Goal: Information Seeking & Learning: Learn about a topic

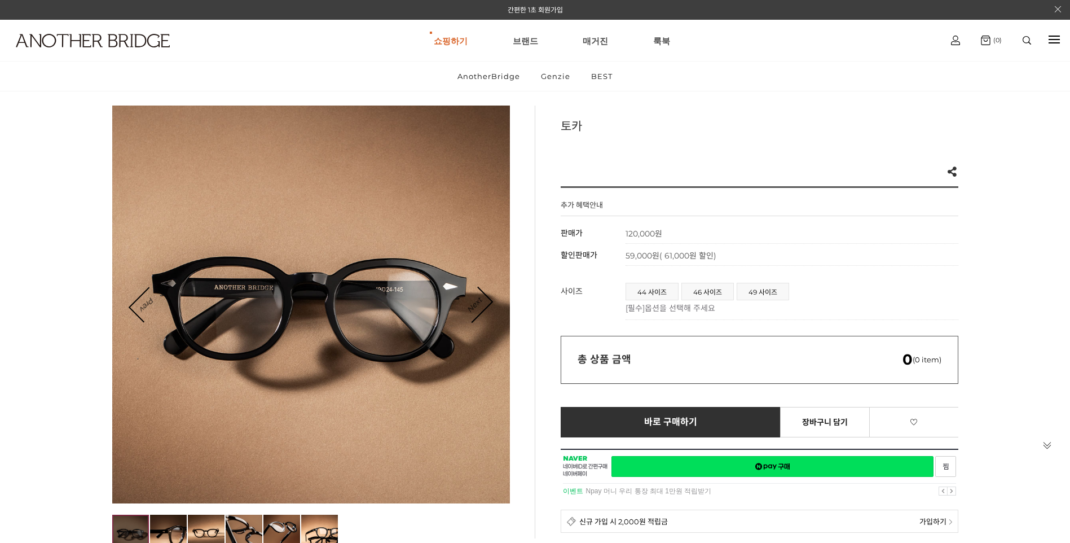
scroll to position [56, 0]
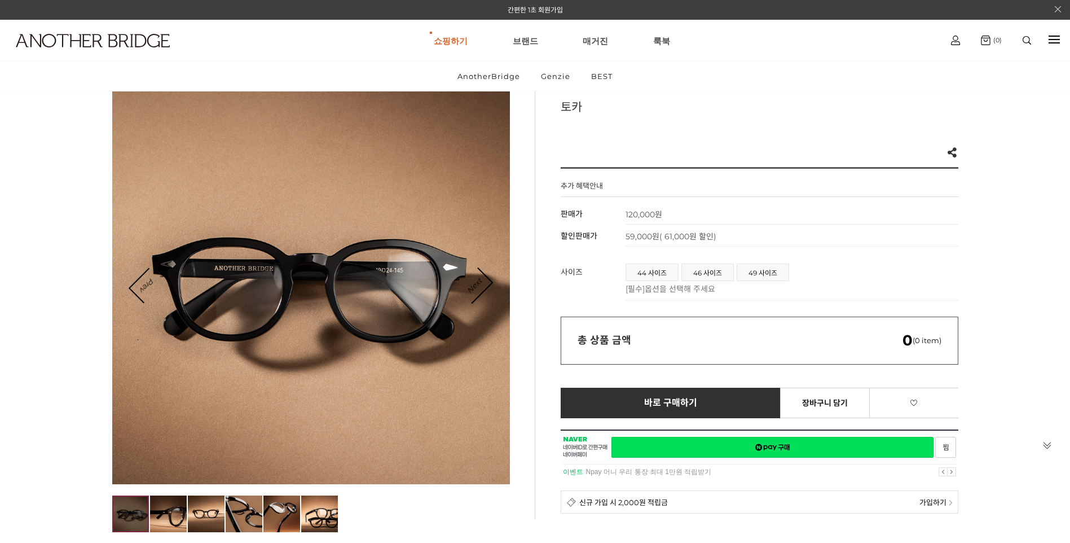
click at [766, 261] on td "44 사이즈 46 사이즈 49 사이즈 [필수] 옵션을 선택해 주세요 ***** ****** ****** ******" at bounding box center [792, 279] width 333 height 43
click at [765, 265] on span "49 사이즈" at bounding box center [762, 272] width 51 height 16
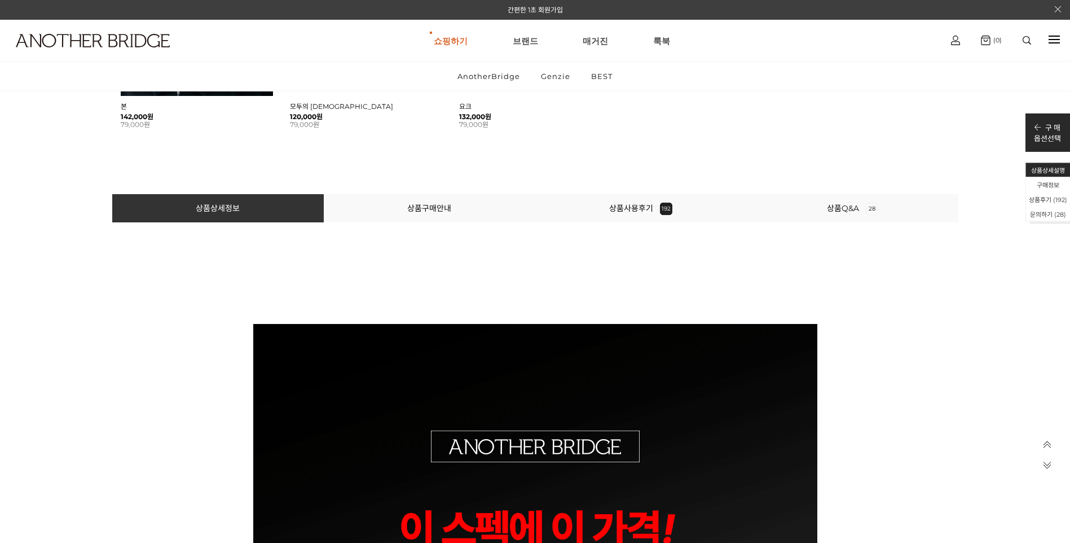
click at [676, 208] on li "상품사용후기 192" at bounding box center [641, 208] width 212 height 28
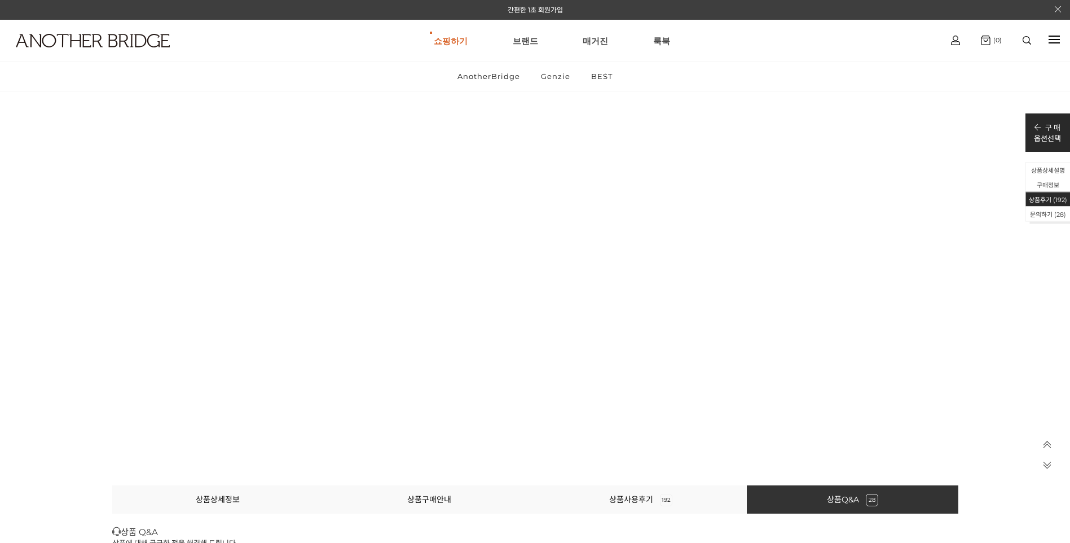
scroll to position [53053, 0]
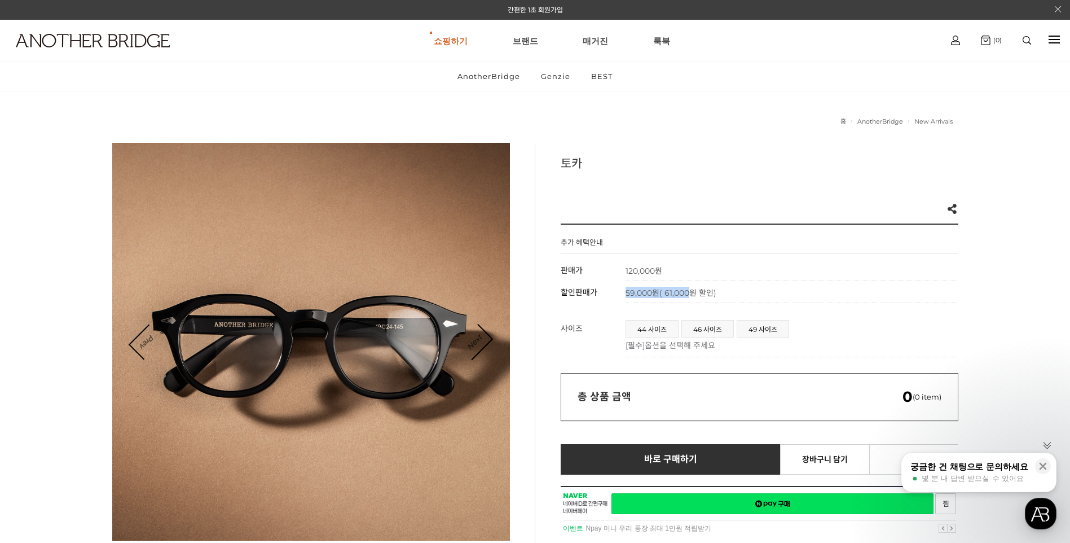
drag, startPoint x: 635, startPoint y: 295, endPoint x: 688, endPoint y: 295, distance: 53.6
click at [688, 295] on span "59,000원 ( 61,000원 할인)" at bounding box center [671, 293] width 91 height 10
drag, startPoint x: 688, startPoint y: 295, endPoint x: 718, endPoint y: 300, distance: 30.4
click at [718, 300] on td "59,000원 ( 61,000원 할인)" at bounding box center [792, 292] width 333 height 22
click at [760, 324] on span "49 사이즈" at bounding box center [762, 328] width 51 height 16
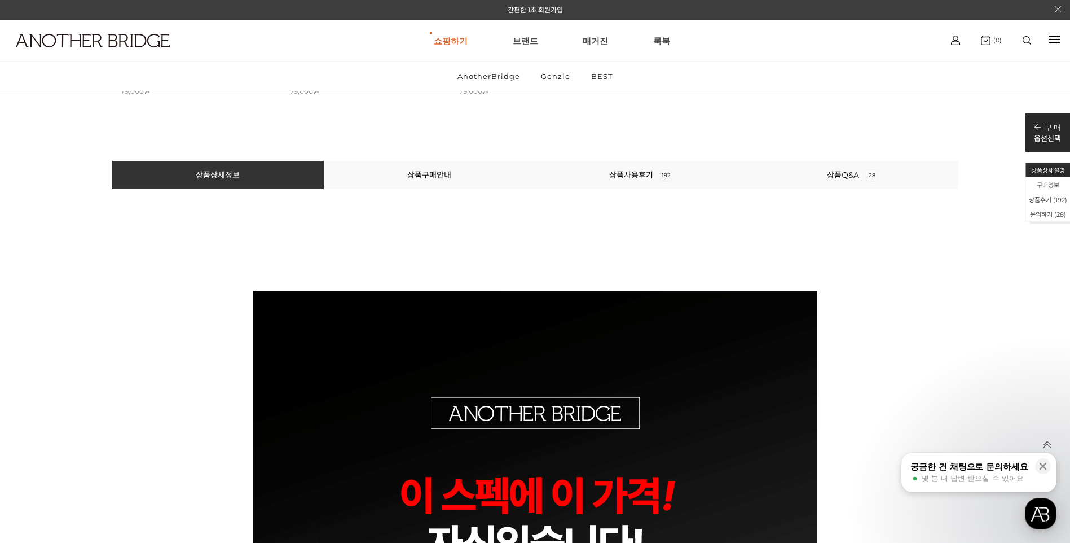
scroll to position [959, 0]
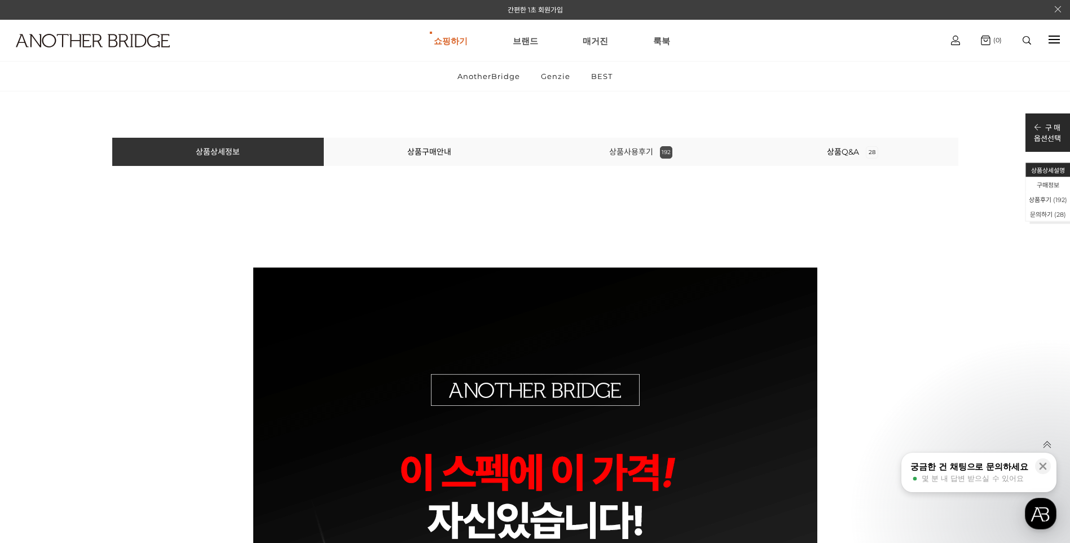
click at [636, 153] on link "상품사용후기 192" at bounding box center [640, 152] width 63 height 10
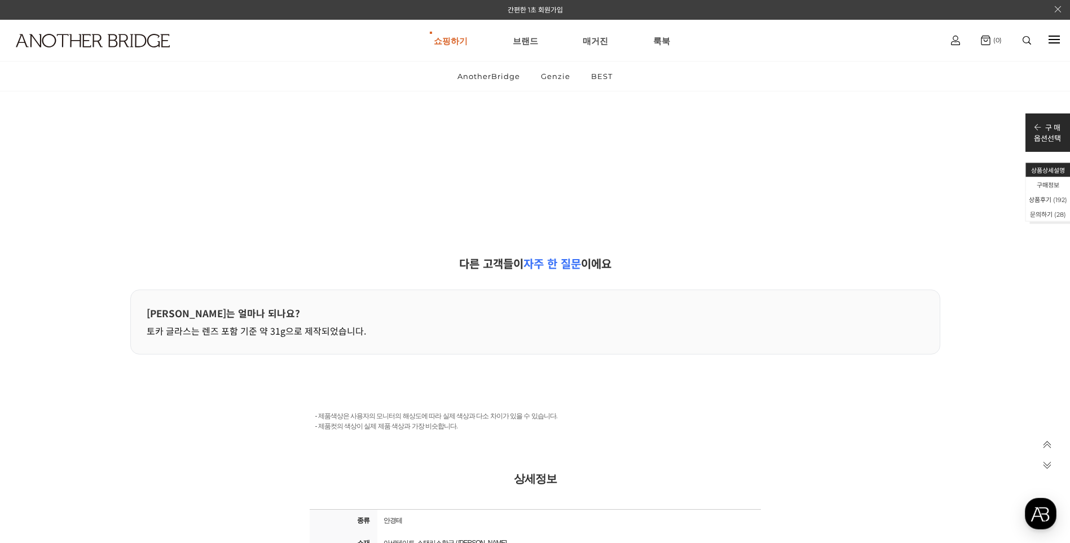
scroll to position [51191, 0]
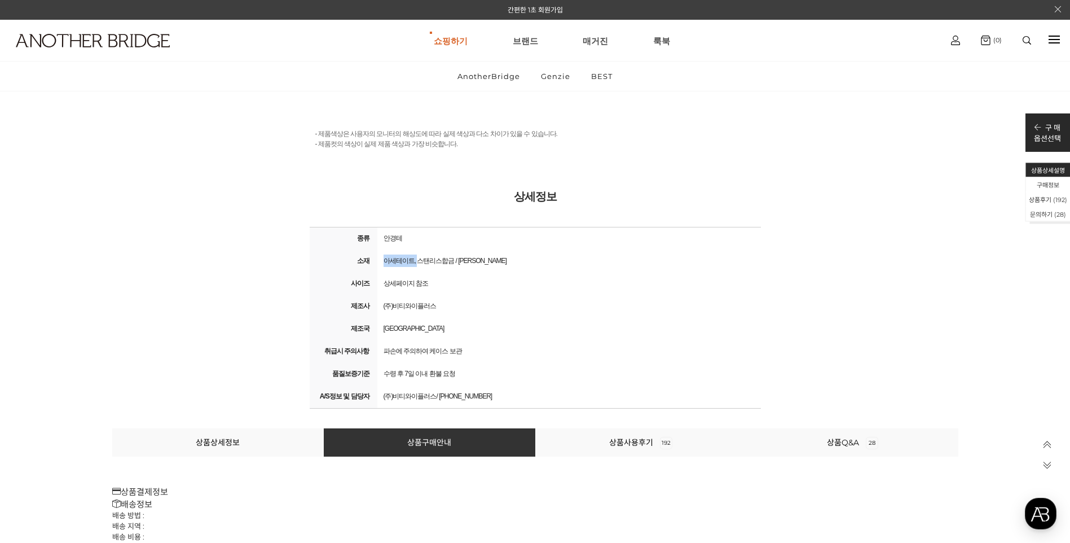
drag, startPoint x: 384, startPoint y: 264, endPoint x: 419, endPoint y: 266, distance: 35.6
click at [419, 266] on div "아세테이트, 스탠리스합금 / [PERSON_NAME]" at bounding box center [569, 261] width 378 height 16
drag, startPoint x: 419, startPoint y: 266, endPoint x: 483, endPoint y: 304, distance: 74.4
click at [483, 304] on div "(주)비티와이플러스" at bounding box center [569, 306] width 378 height 16
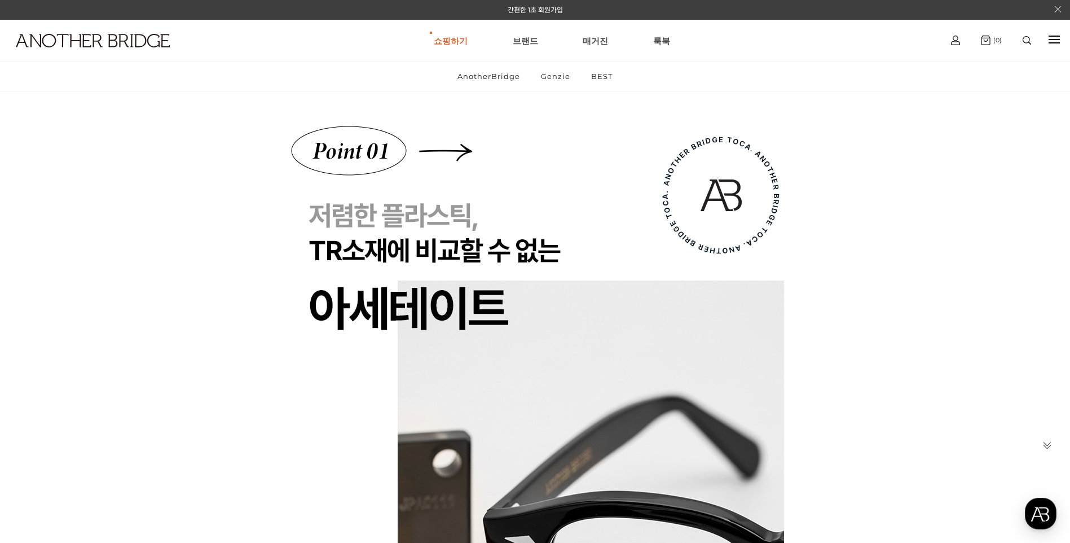
scroll to position [0, 0]
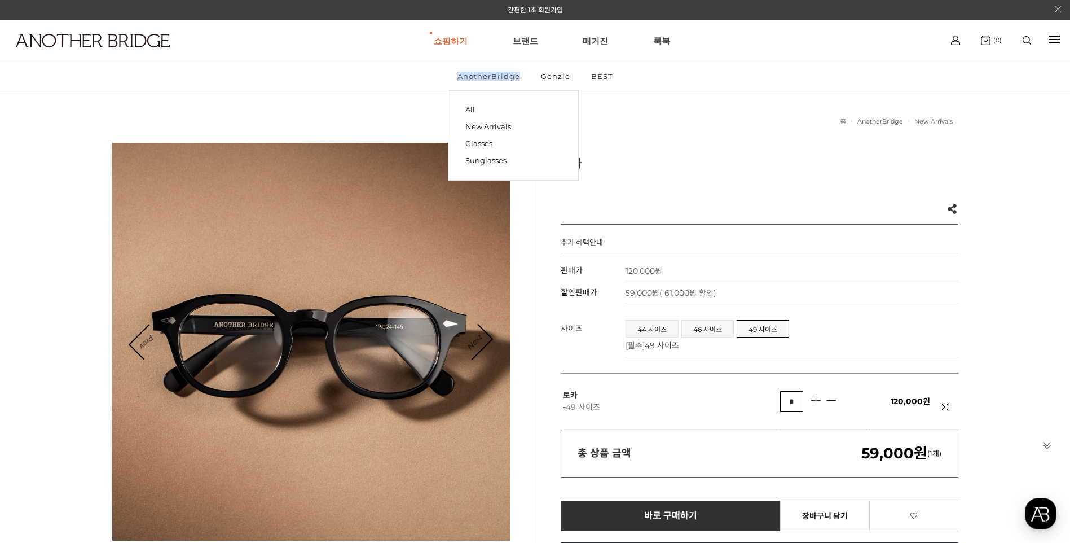
drag, startPoint x: 442, startPoint y: 80, endPoint x: 518, endPoint y: 85, distance: 76.3
click at [518, 85] on ul "AnotherBridge All New Arrivals Glasses Sunglasses Genzie BEST" at bounding box center [535, 76] width 1070 height 29
drag, startPoint x: 518, startPoint y: 85, endPoint x: 513, endPoint y: 77, distance: 8.9
copy link "AnotherBridge"
click at [469, 145] on link "Glasses" at bounding box center [514, 143] width 96 height 17
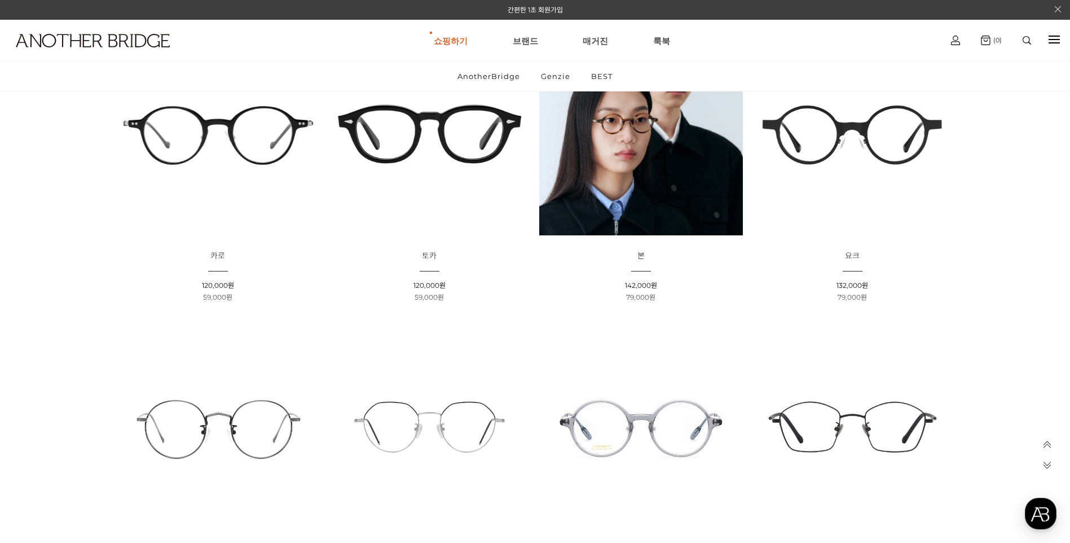
scroll to position [56, 0]
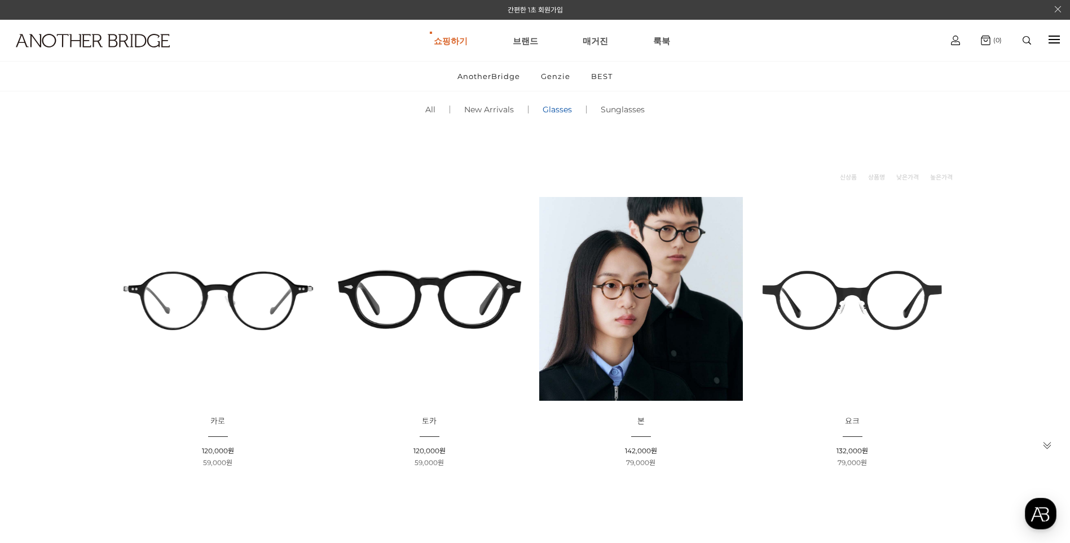
click at [459, 295] on img at bounding box center [430, 299] width 204 height 204
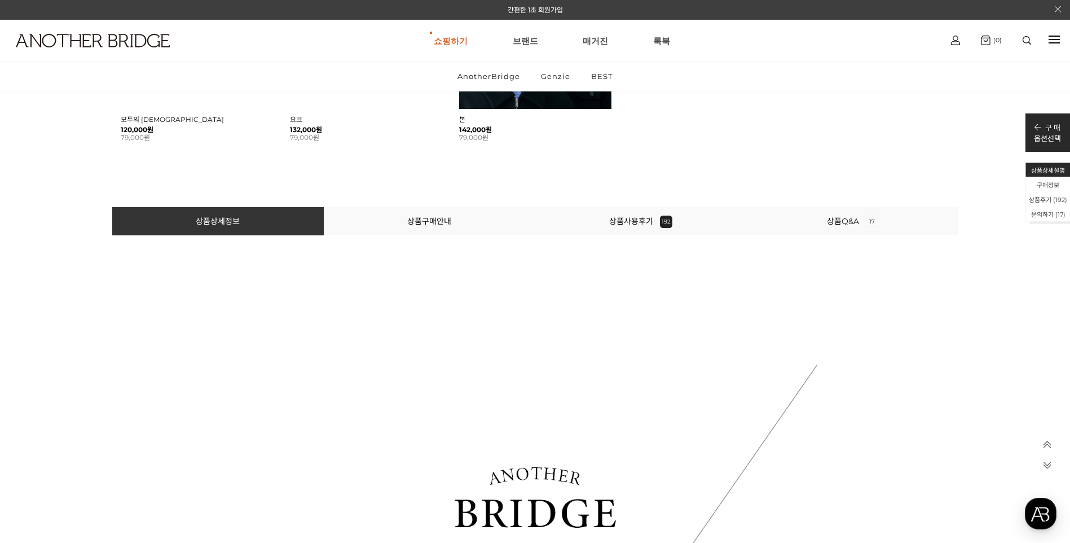
click at [621, 232] on li "상품사용후기 192" at bounding box center [641, 221] width 212 height 28
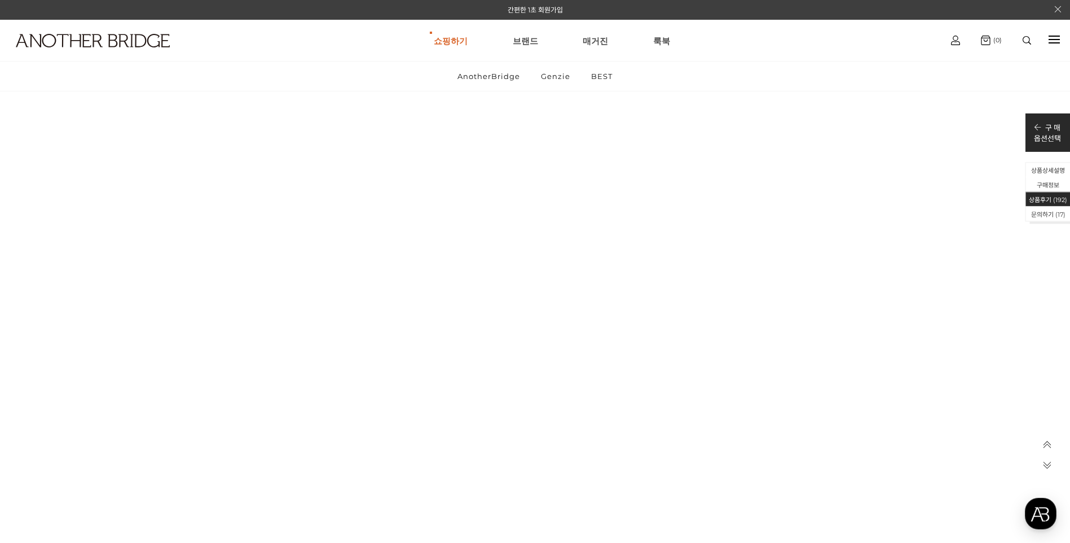
scroll to position [24544, 0]
